Goal: Transaction & Acquisition: Purchase product/service

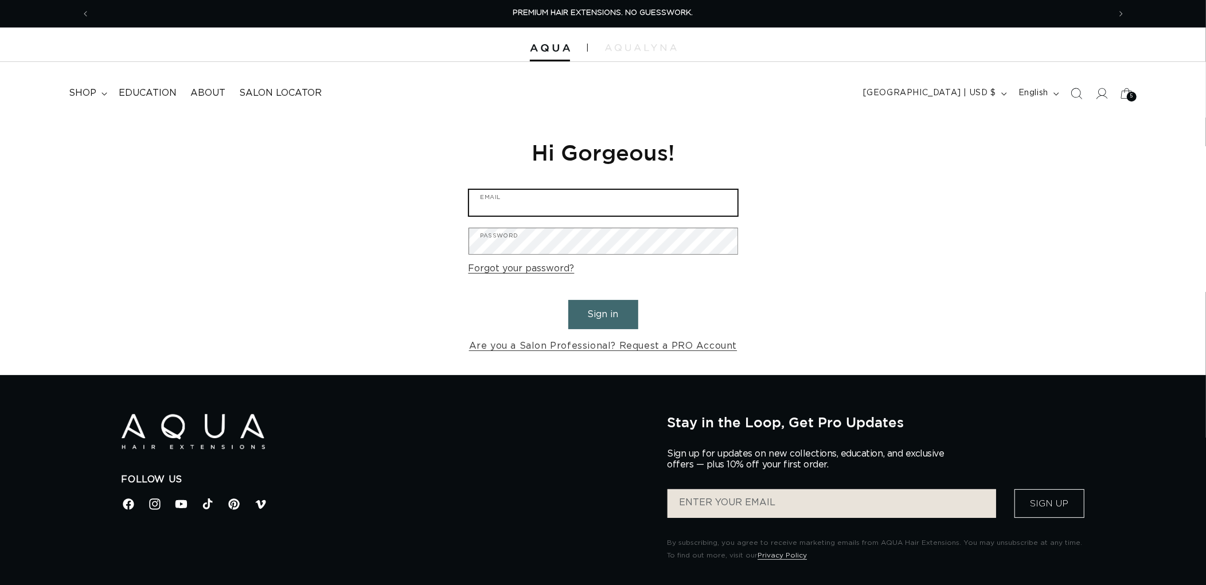
type input "[EMAIL_ADDRESS][DOMAIN_NAME]"
click at [619, 314] on button "Sign in" at bounding box center [603, 314] width 70 height 29
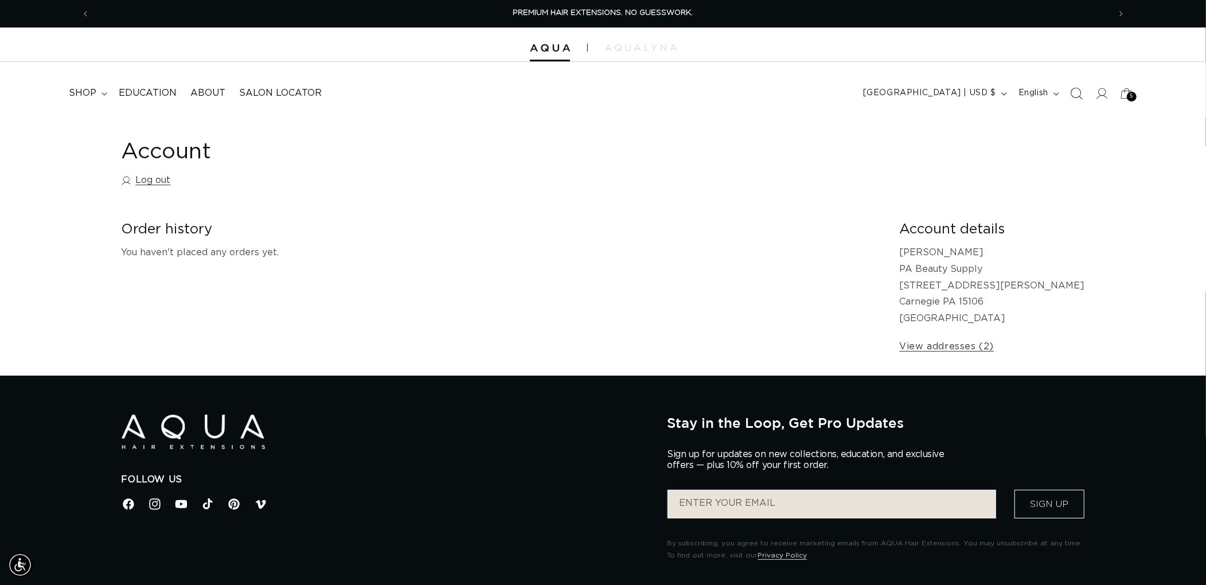
click at [1085, 87] on span "Search" at bounding box center [1076, 93] width 25 height 25
click at [1074, 93] on icon "Search" at bounding box center [1076, 93] width 12 height 12
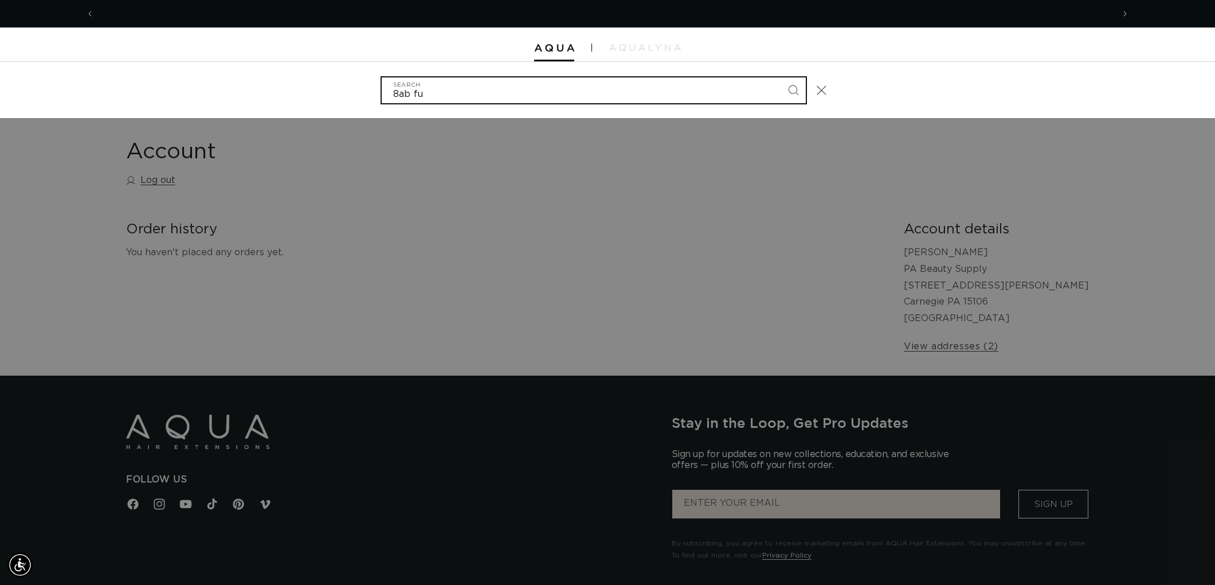
scroll to position [0, 1019]
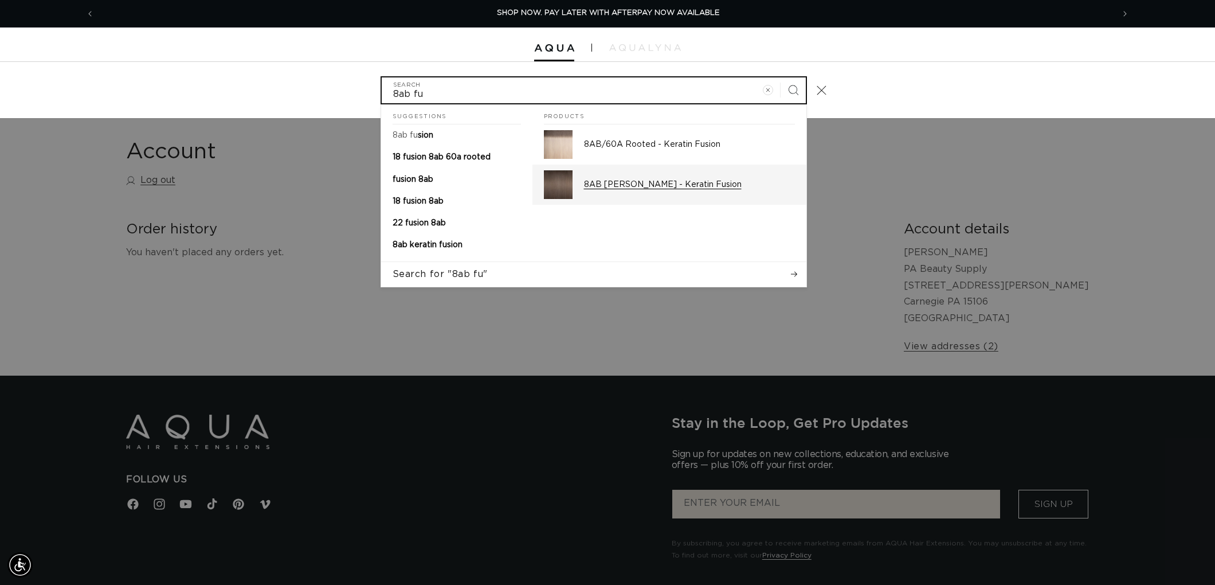
type input "8ab fu"
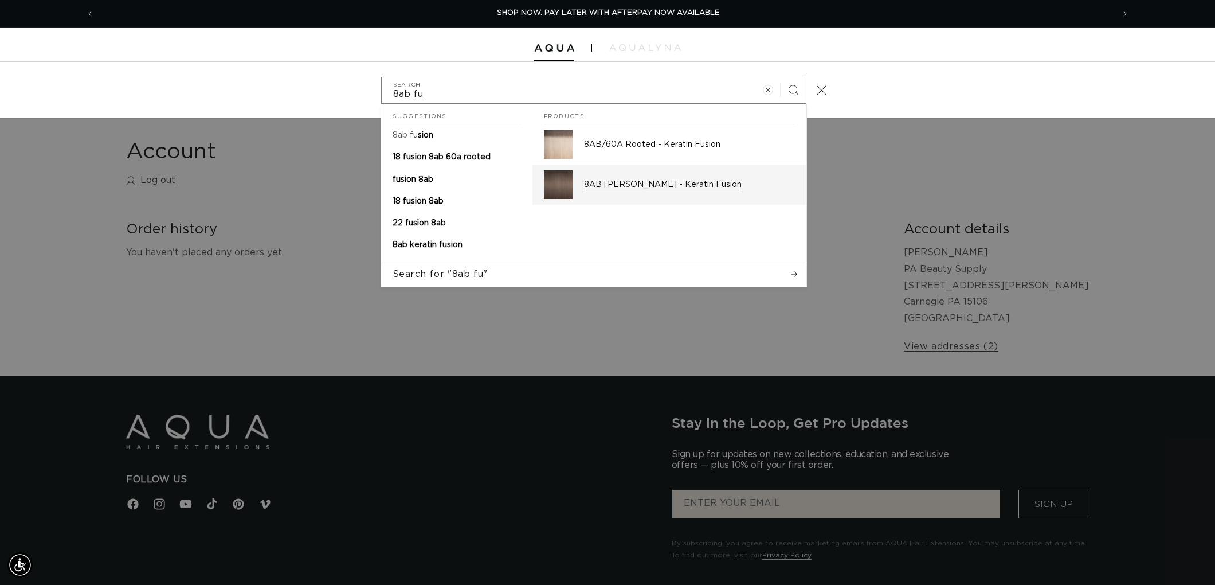
click at [636, 175] on div "8AB Ash Brown - Keratin Fusion" at bounding box center [689, 184] width 211 height 29
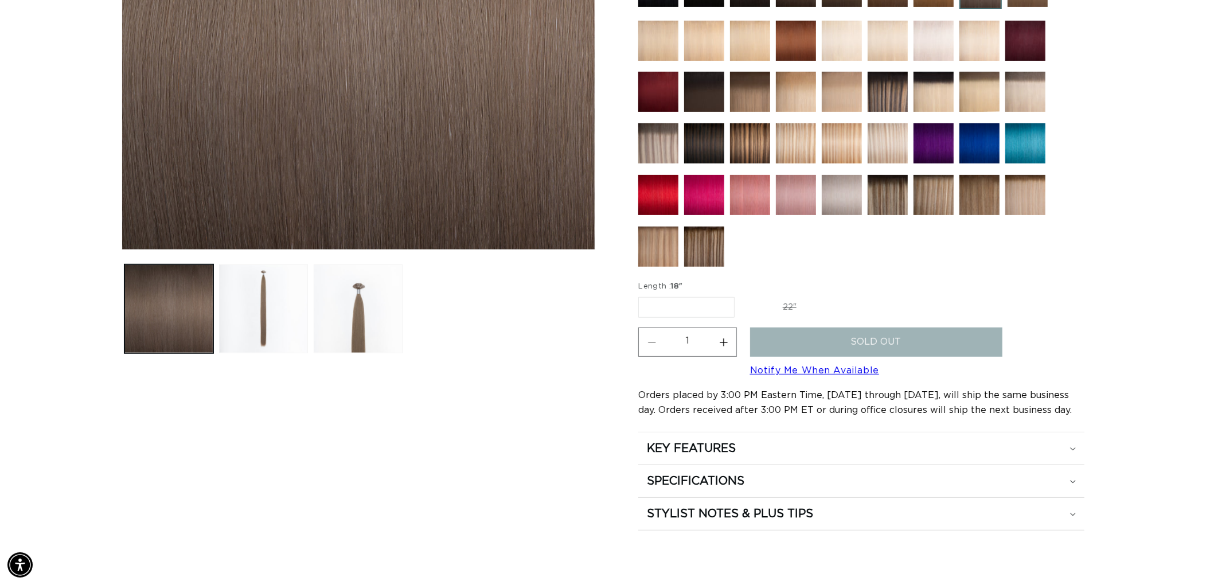
click at [797, 298] on label "22" Variant sold out or unavailable" at bounding box center [789, 307] width 97 height 19
click at [741, 295] on input "22" Variant sold out or unavailable" at bounding box center [740, 295] width 1 height 1
radio input "true"
click at [677, 298] on label "18" Variant sold out or unavailable" at bounding box center [685, 307] width 95 height 19
click at [642, 295] on input "18" Variant sold out or unavailable" at bounding box center [641, 295] width 1 height 1
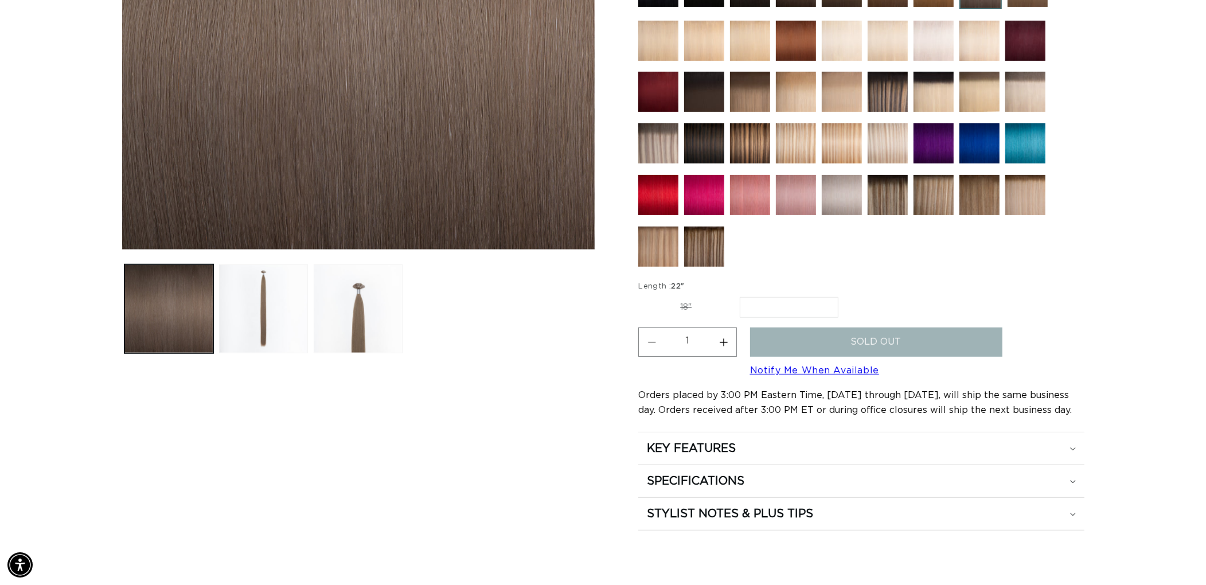
radio input "true"
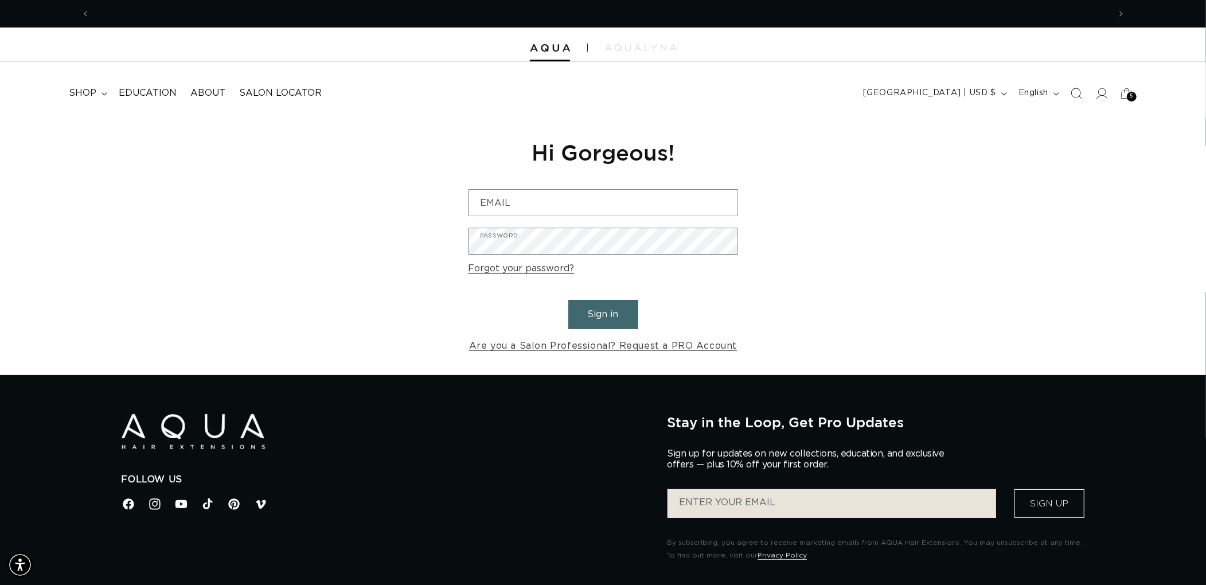
scroll to position [0, 1019]
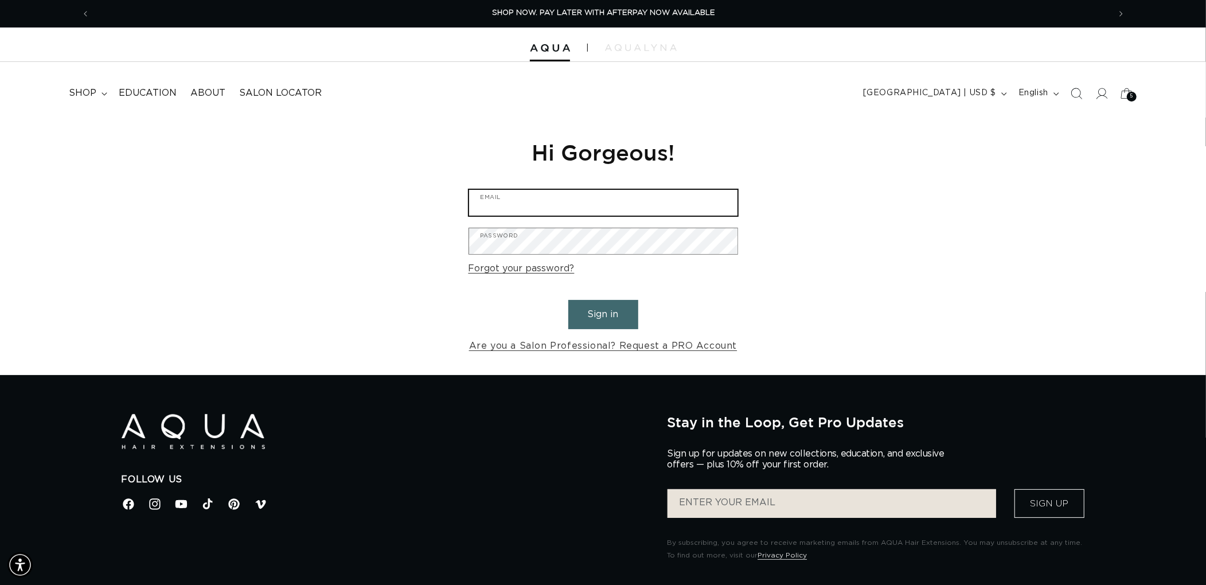
type input "[EMAIL_ADDRESS][DOMAIN_NAME]"
click at [616, 310] on button "Sign in" at bounding box center [603, 314] width 70 height 29
type input "graphics@pabeauty.com"
click at [585, 311] on button "Sign in" at bounding box center [603, 314] width 70 height 29
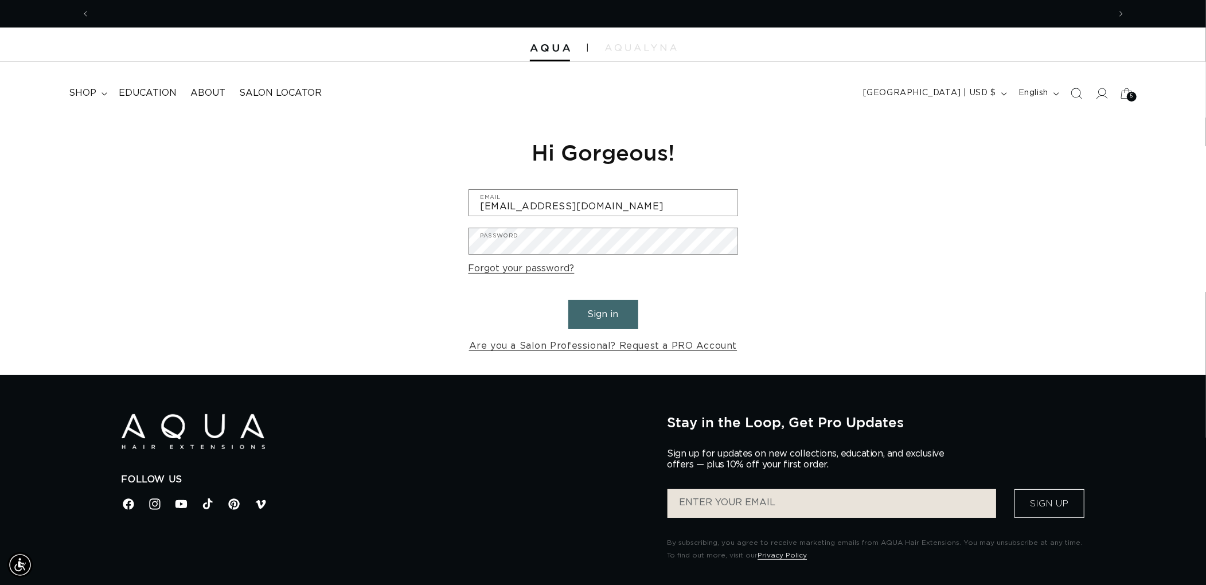
scroll to position [0, 1019]
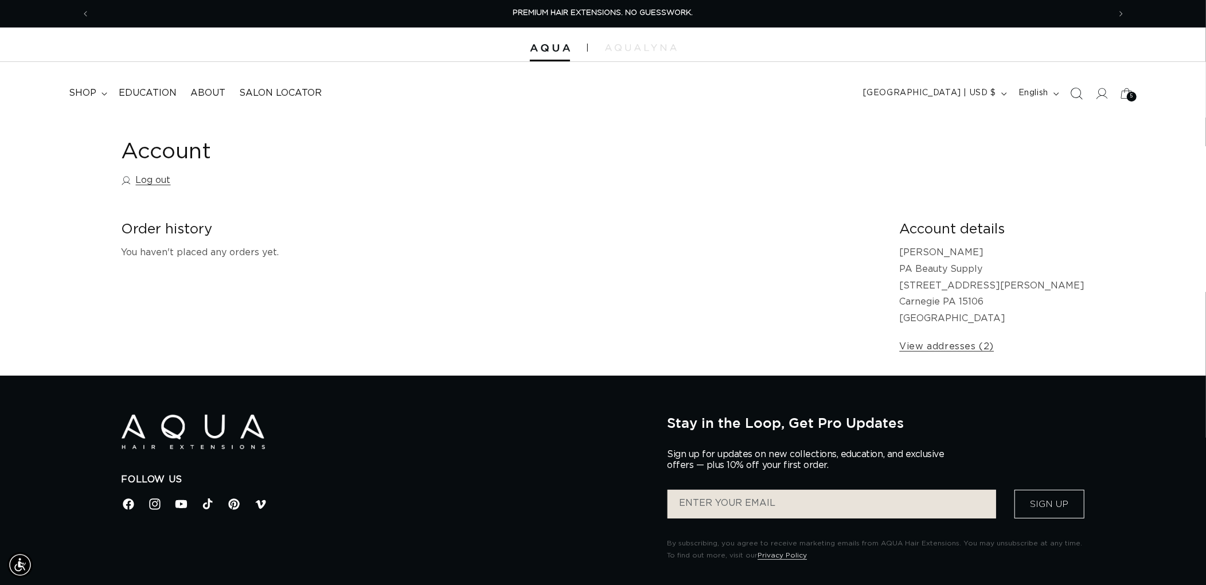
click at [1068, 85] on span "Search" at bounding box center [1076, 93] width 25 height 25
click at [1064, 96] on span "Search" at bounding box center [1076, 93] width 25 height 25
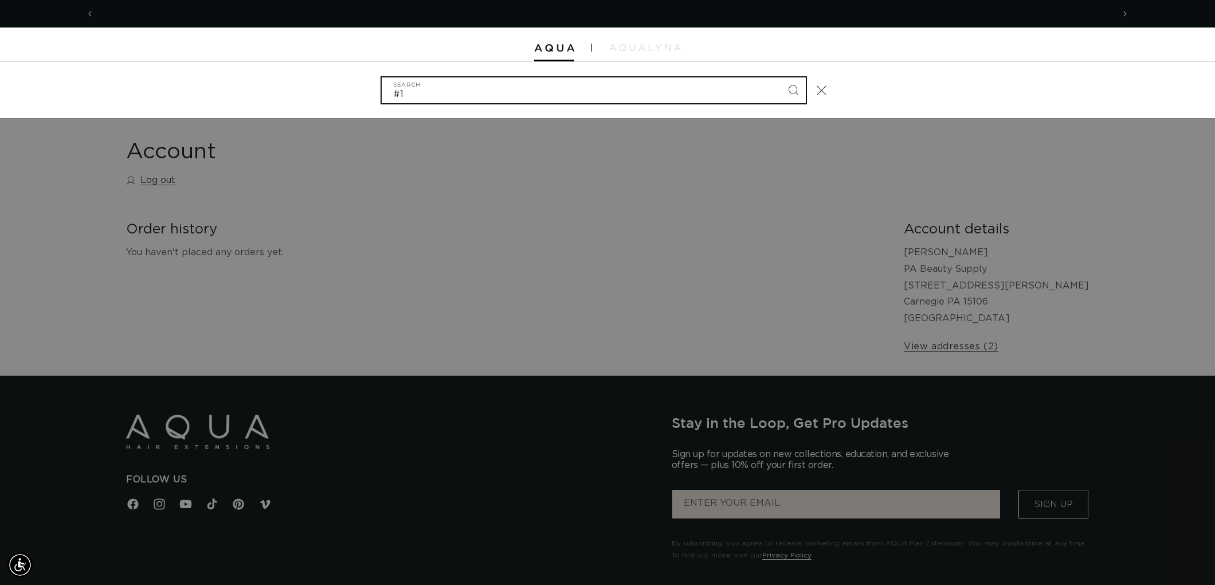
scroll to position [0, 2038]
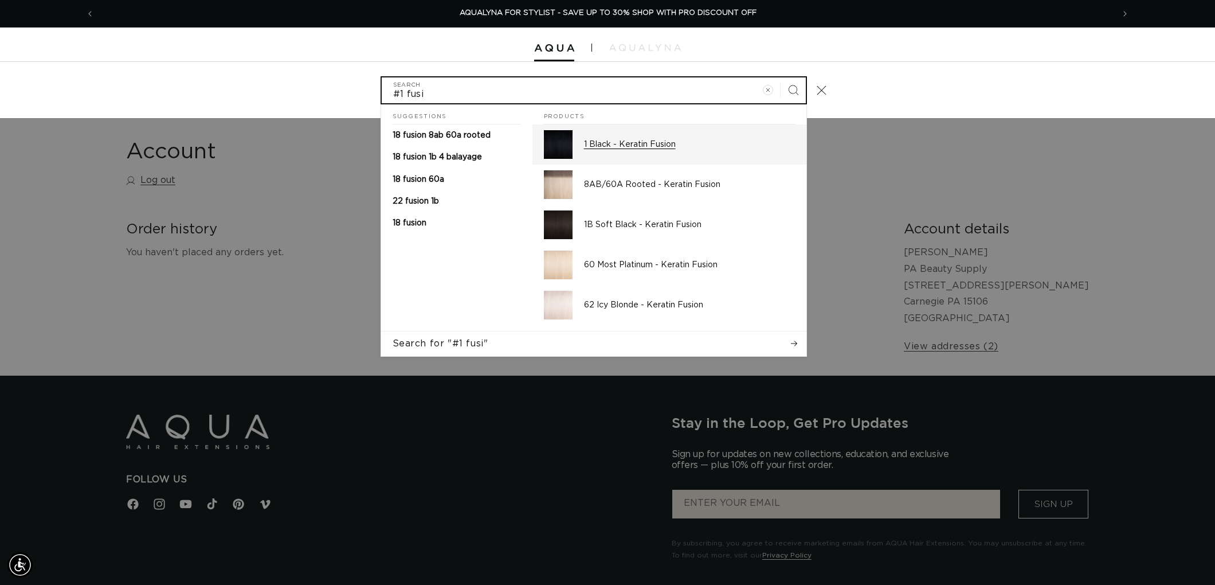
type input "#1 fusi"
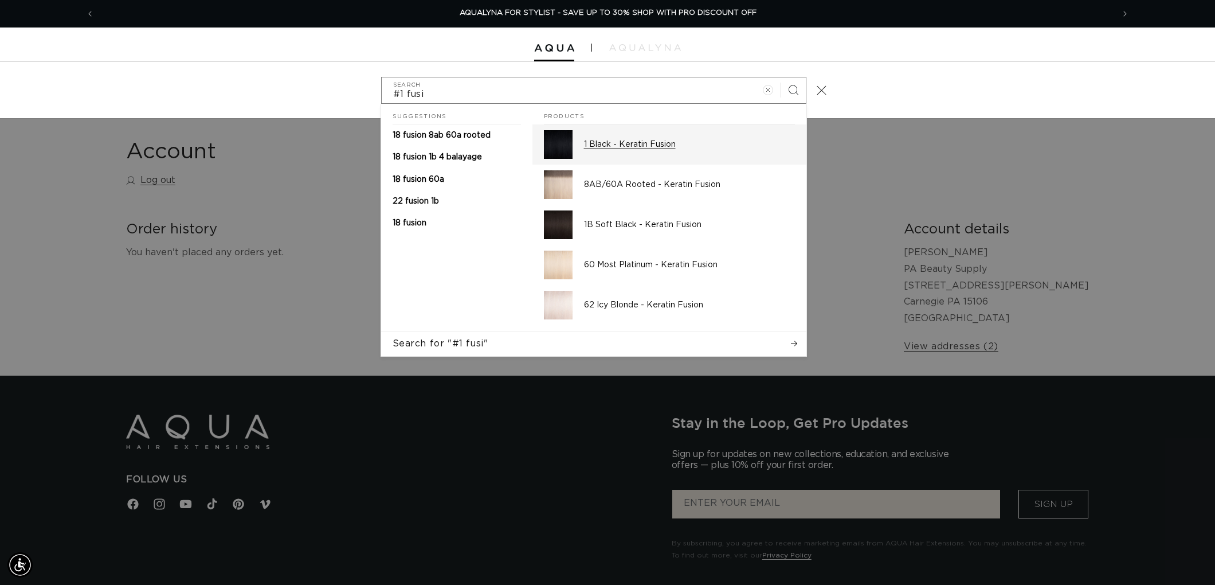
click at [642, 152] on div "1 Black - Keratin Fusion" at bounding box center [689, 144] width 211 height 29
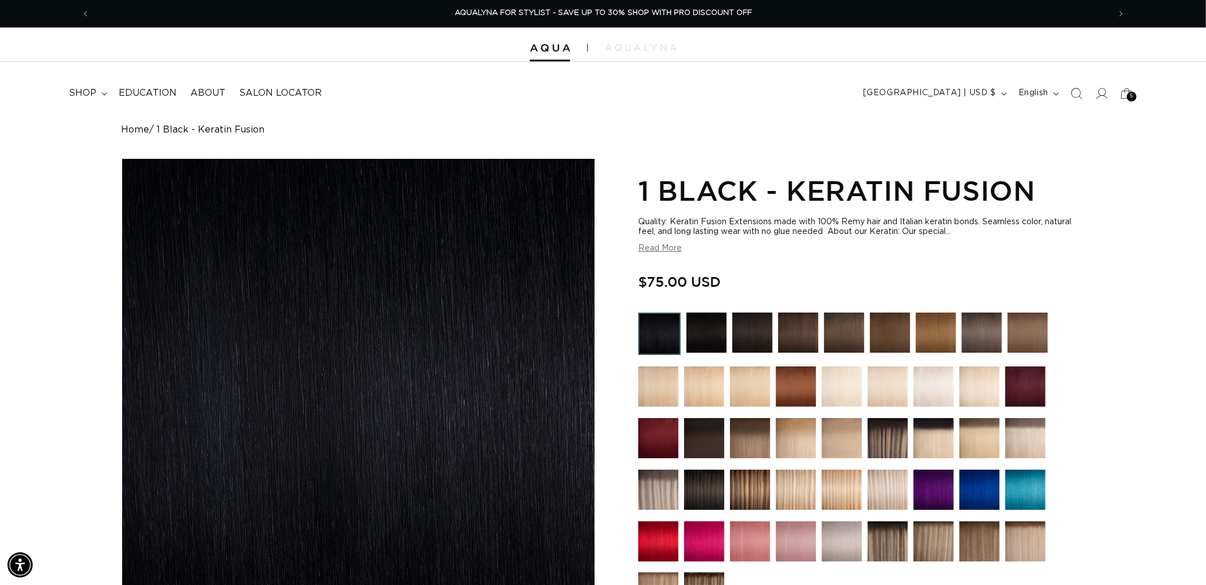
click at [797, 393] on img at bounding box center [796, 386] width 40 height 40
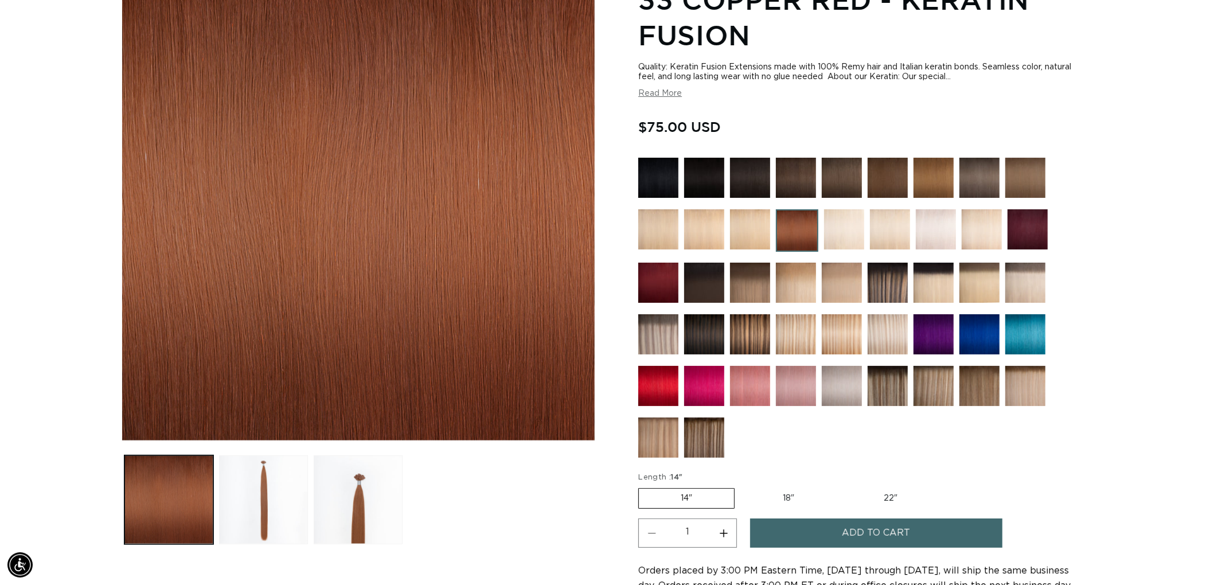
scroll to position [0, 2038]
click at [979, 230] on img at bounding box center [981, 229] width 40 height 40
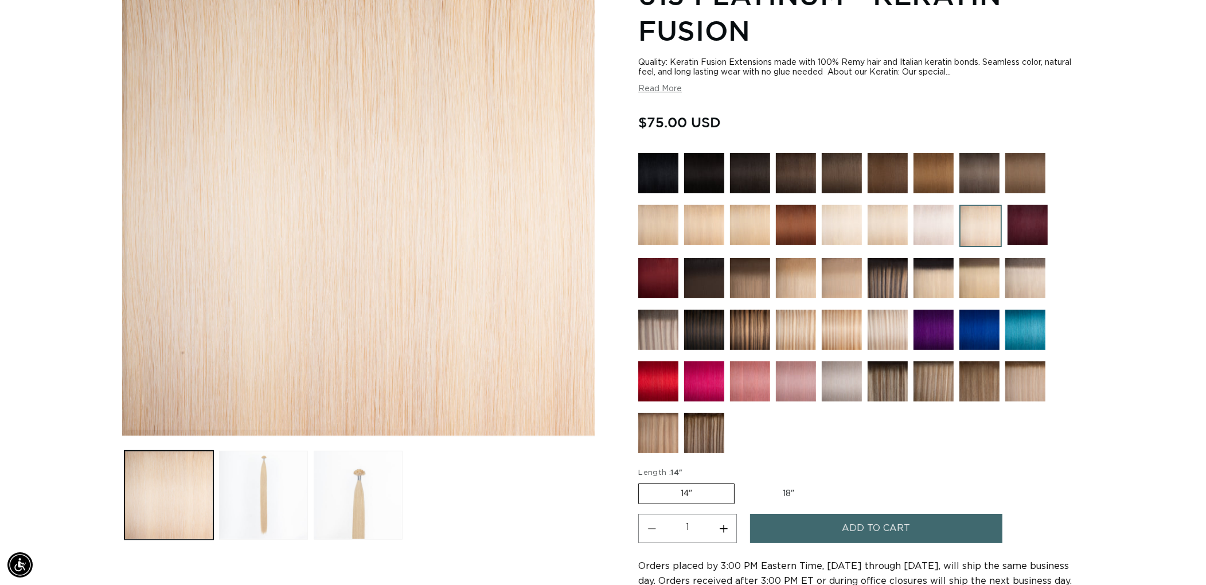
scroll to position [318, 0]
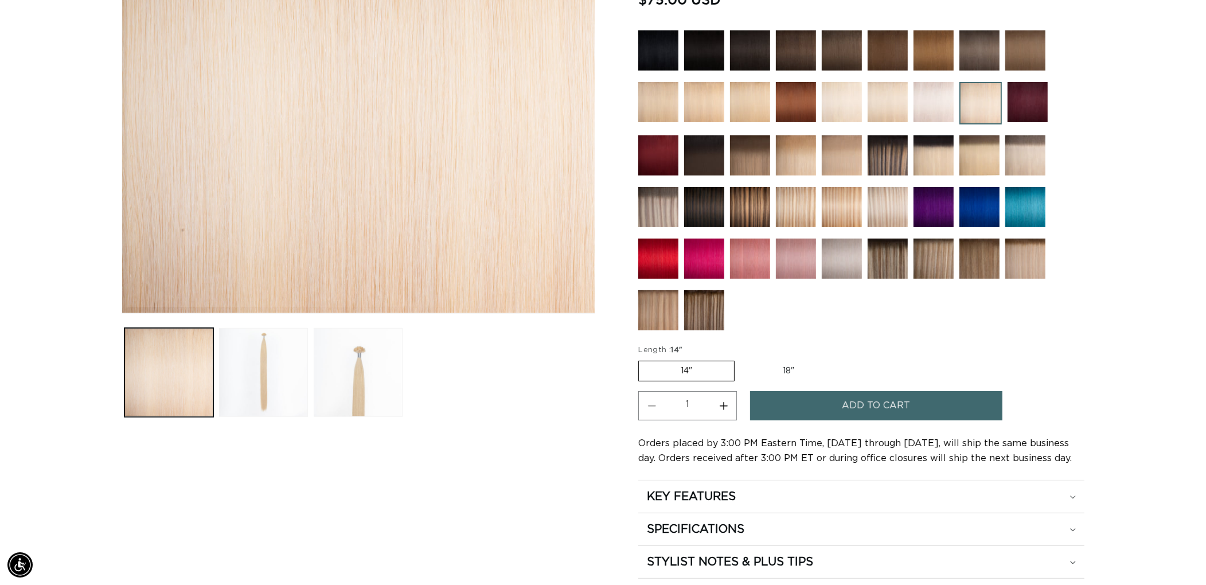
click at [983, 256] on img at bounding box center [979, 259] width 40 height 40
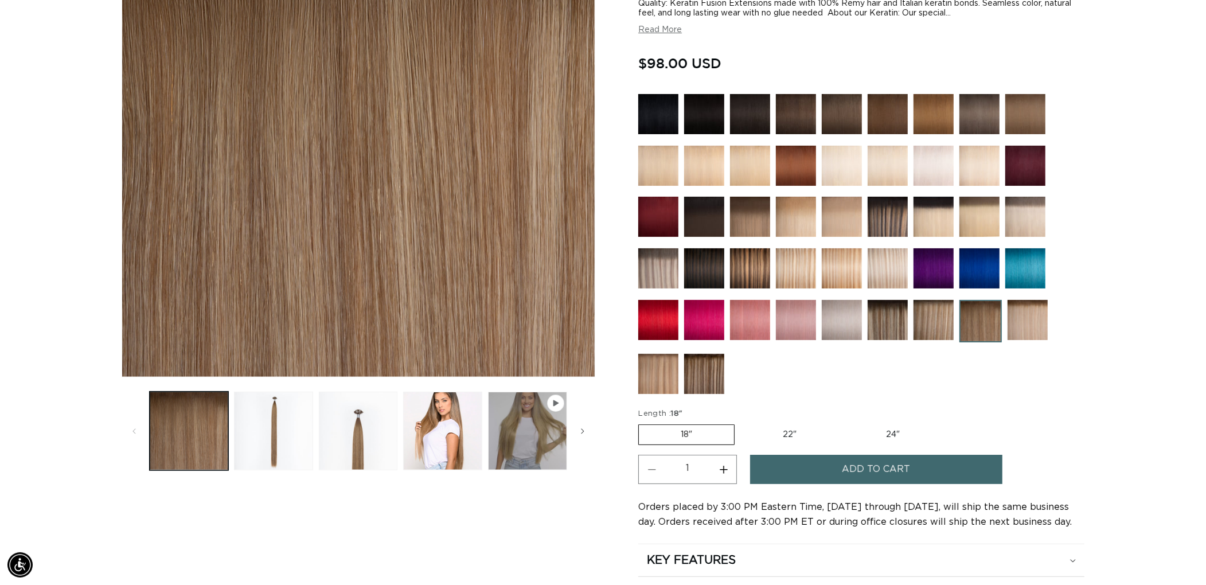
scroll to position [0, 2038]
click at [927, 320] on img at bounding box center [933, 320] width 40 height 40
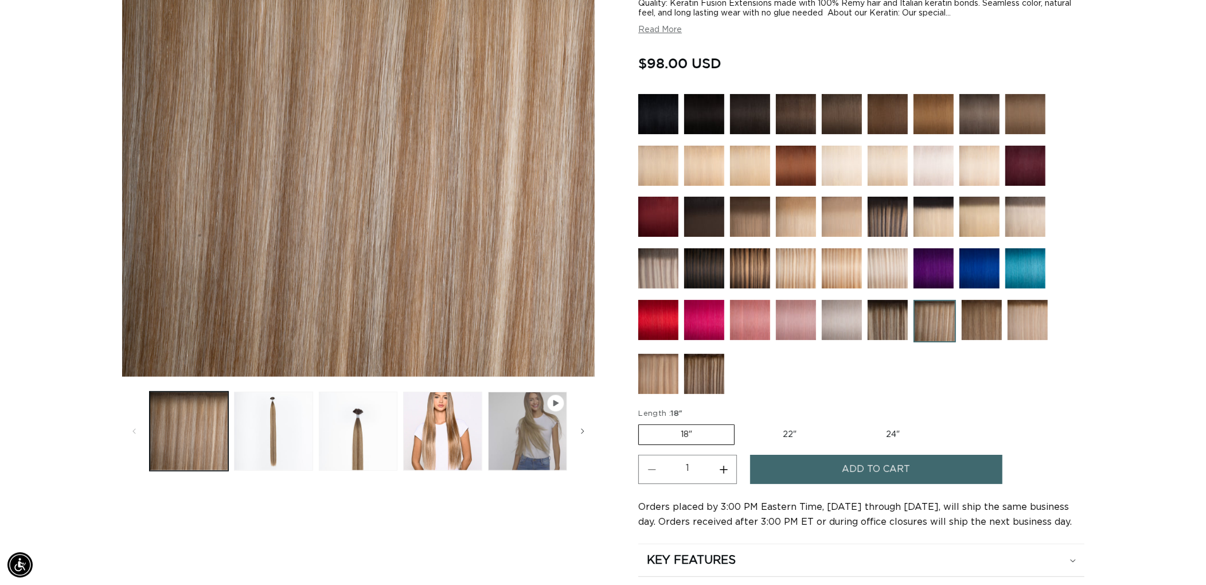
click at [650, 376] on img at bounding box center [658, 374] width 40 height 40
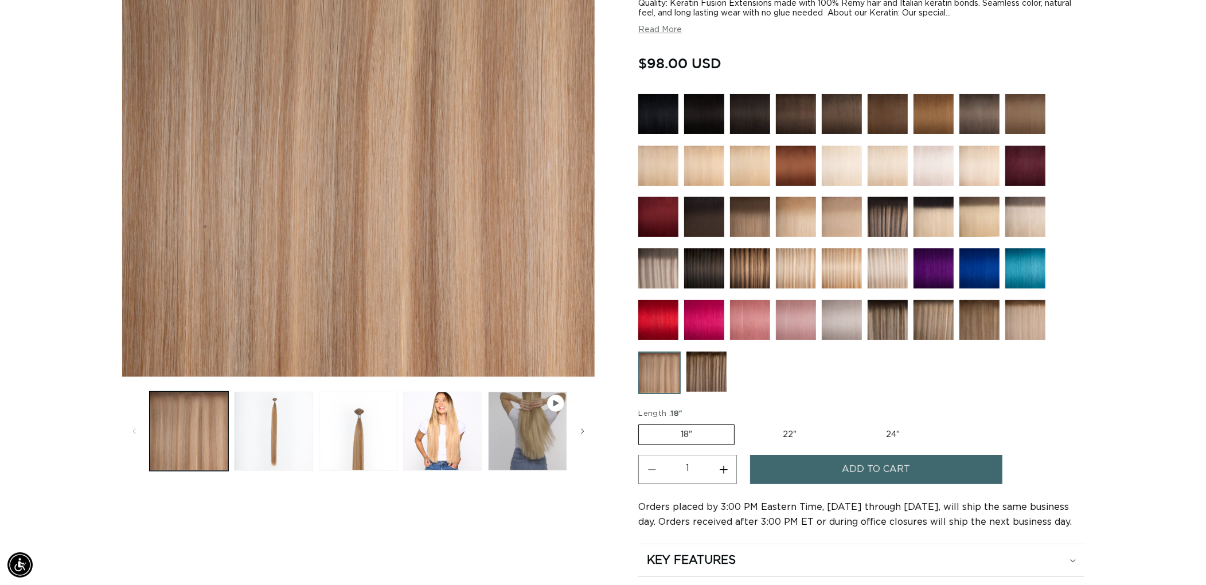
scroll to position [0, 2038]
click at [849, 213] on img at bounding box center [842, 217] width 40 height 40
